Goal: Transaction & Acquisition: Download file/media

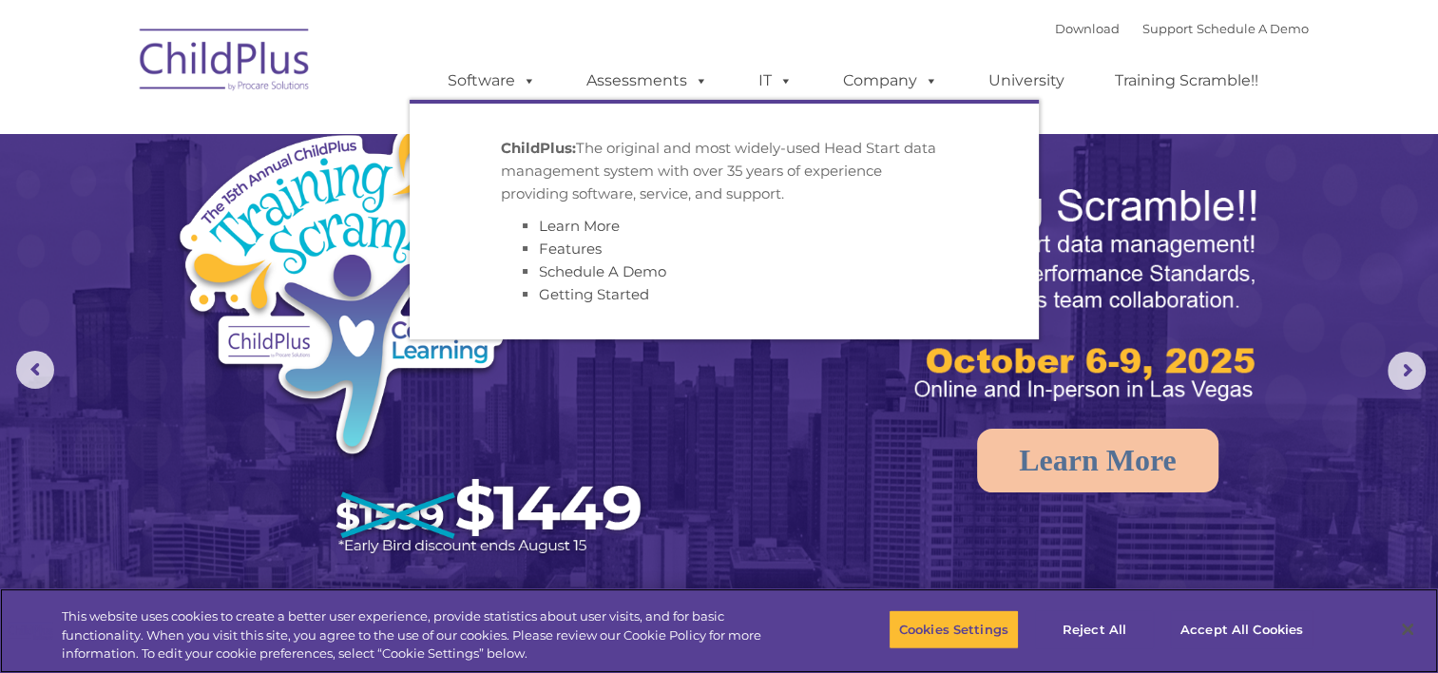
select select "MEDIUM"
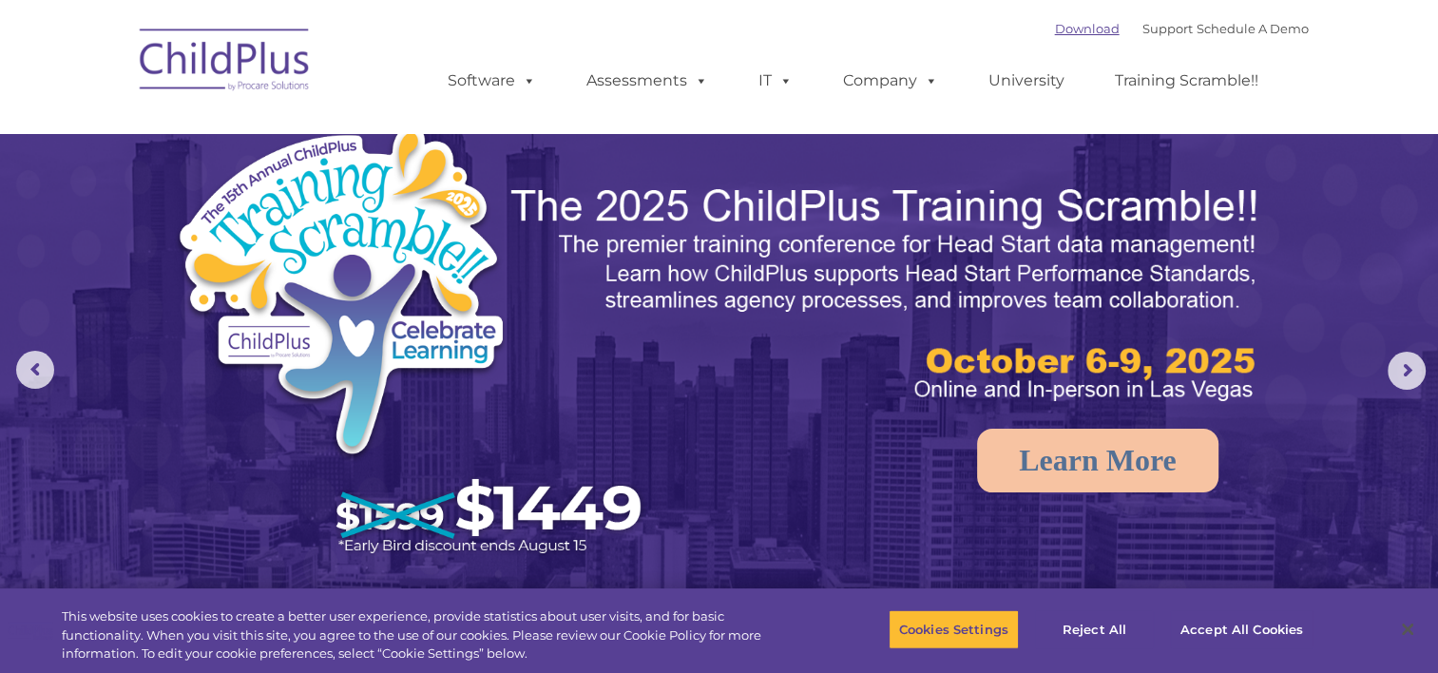
click at [1075, 23] on link "Download" at bounding box center [1087, 28] width 65 height 15
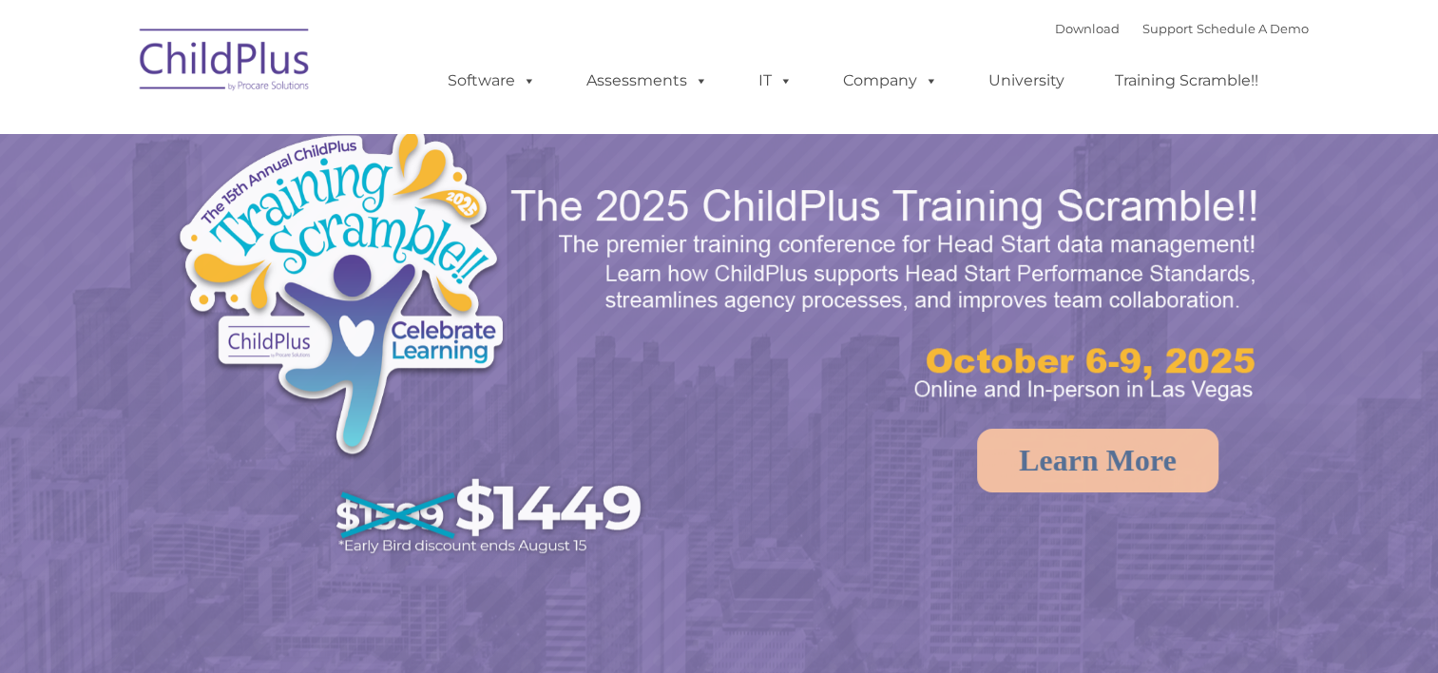
select select "MEDIUM"
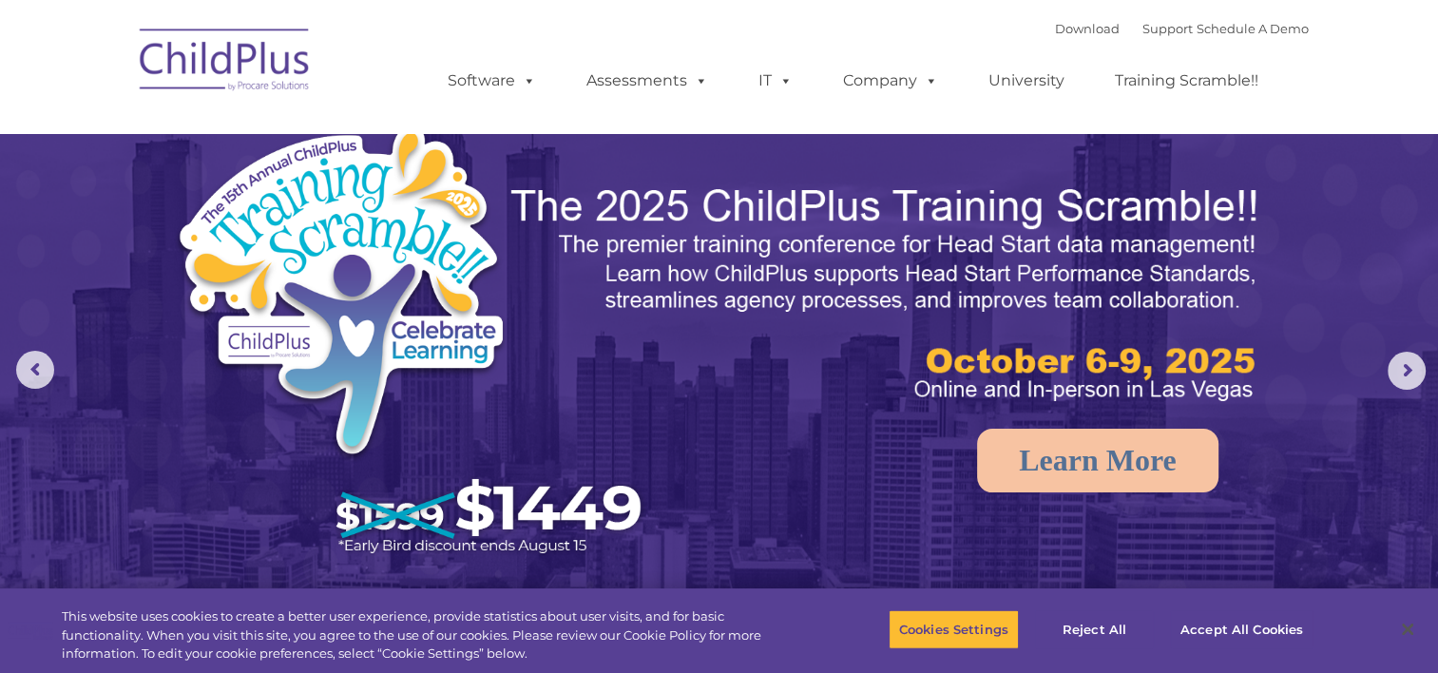
click at [1430, 75] on nav "Download Support | Schedule A Demo  MENU MENU Software ChildPlus: The original…" at bounding box center [719, 66] width 1438 height 133
